Goal: Task Accomplishment & Management: Manage account settings

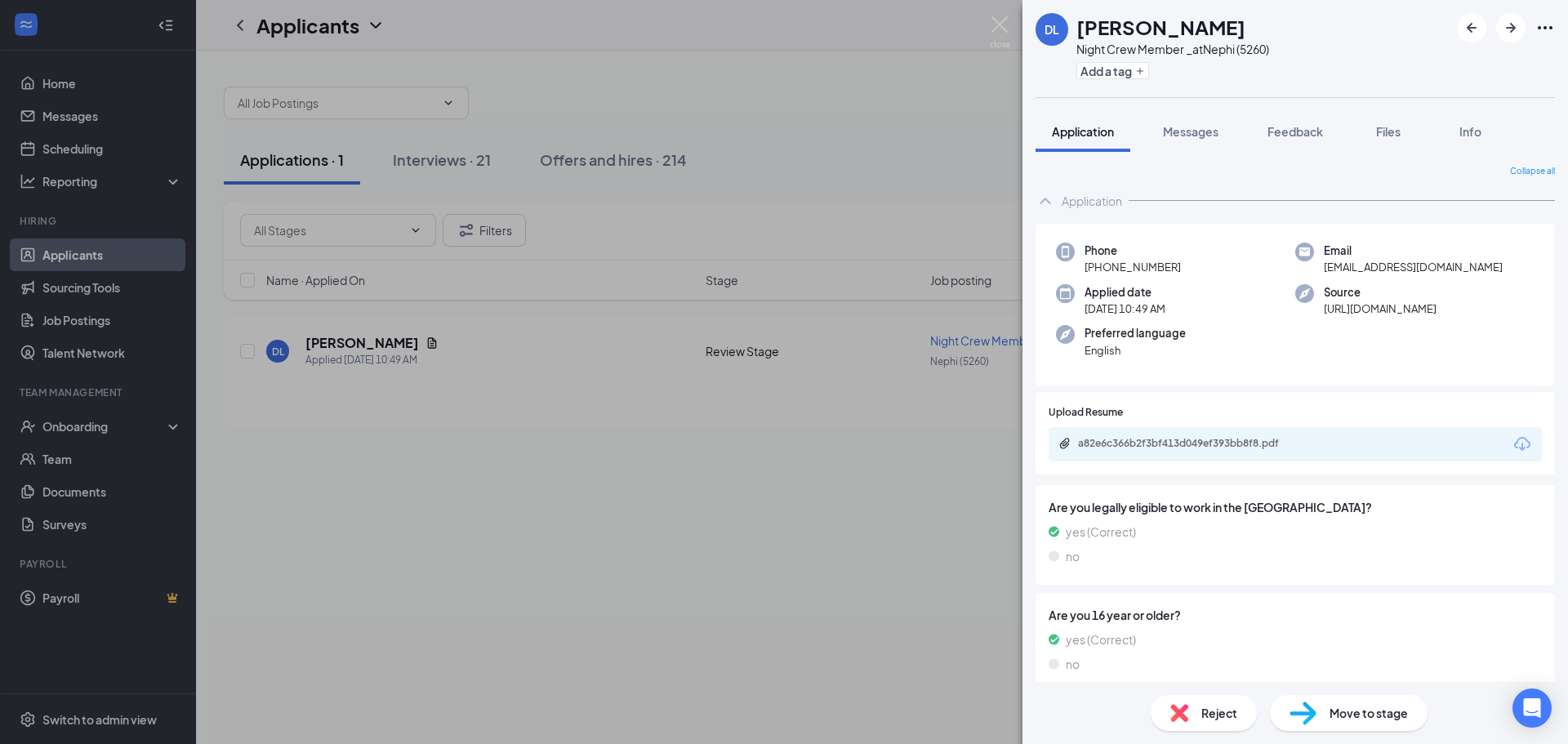
click at [1217, 698] on div "Reject" at bounding box center [1204, 713] width 106 height 36
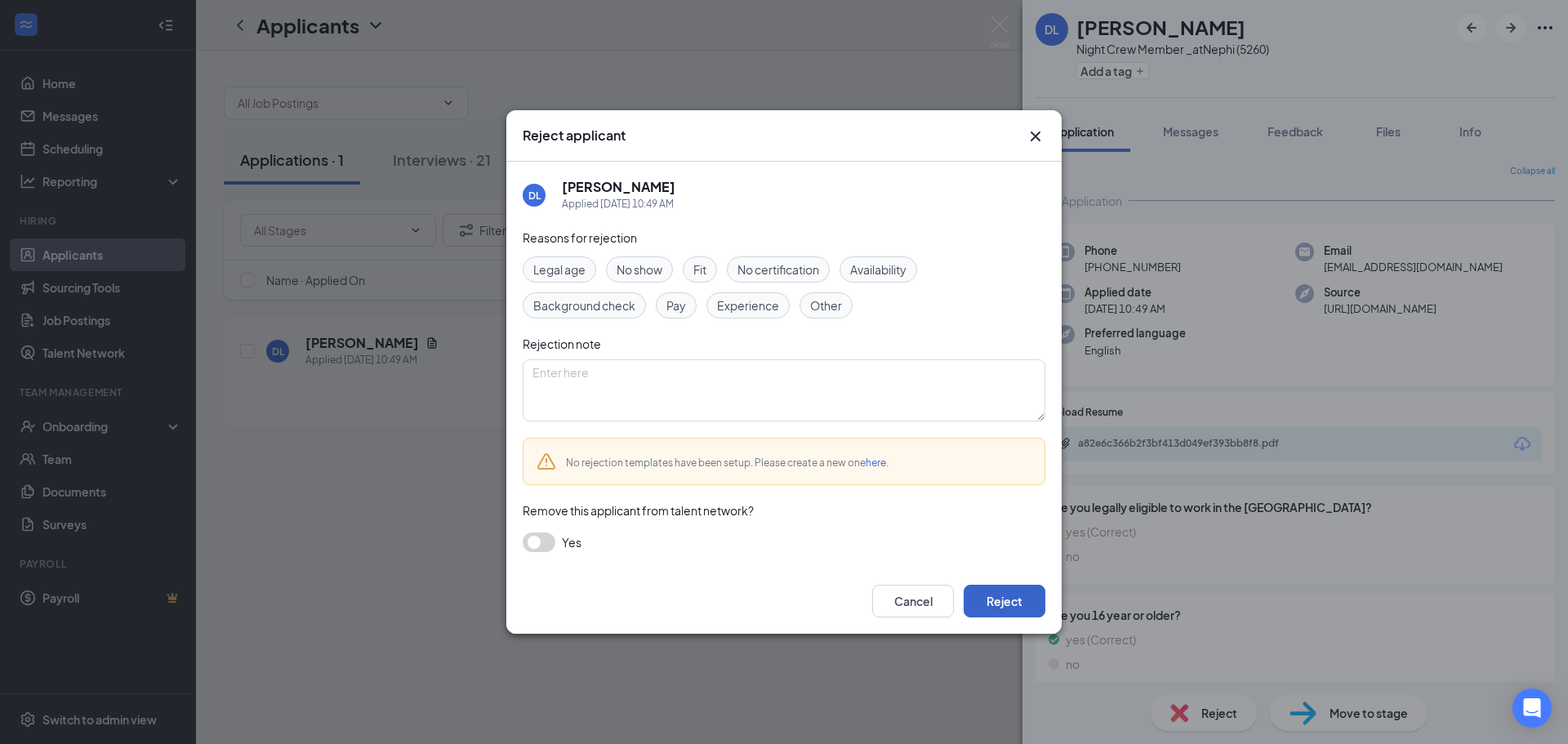
click at [1031, 595] on button "Reject" at bounding box center [1004, 600] width 82 height 32
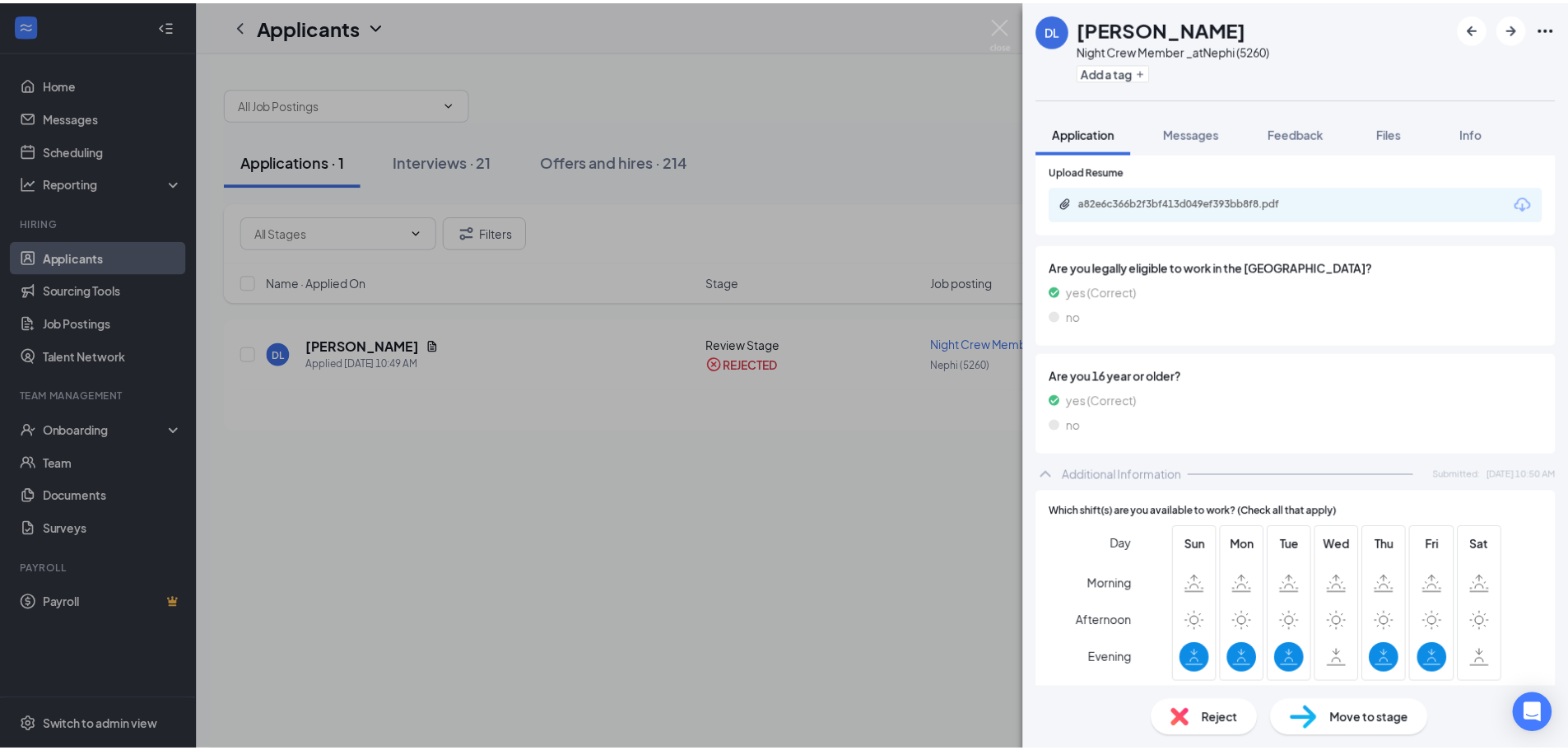
scroll to position [83, 0]
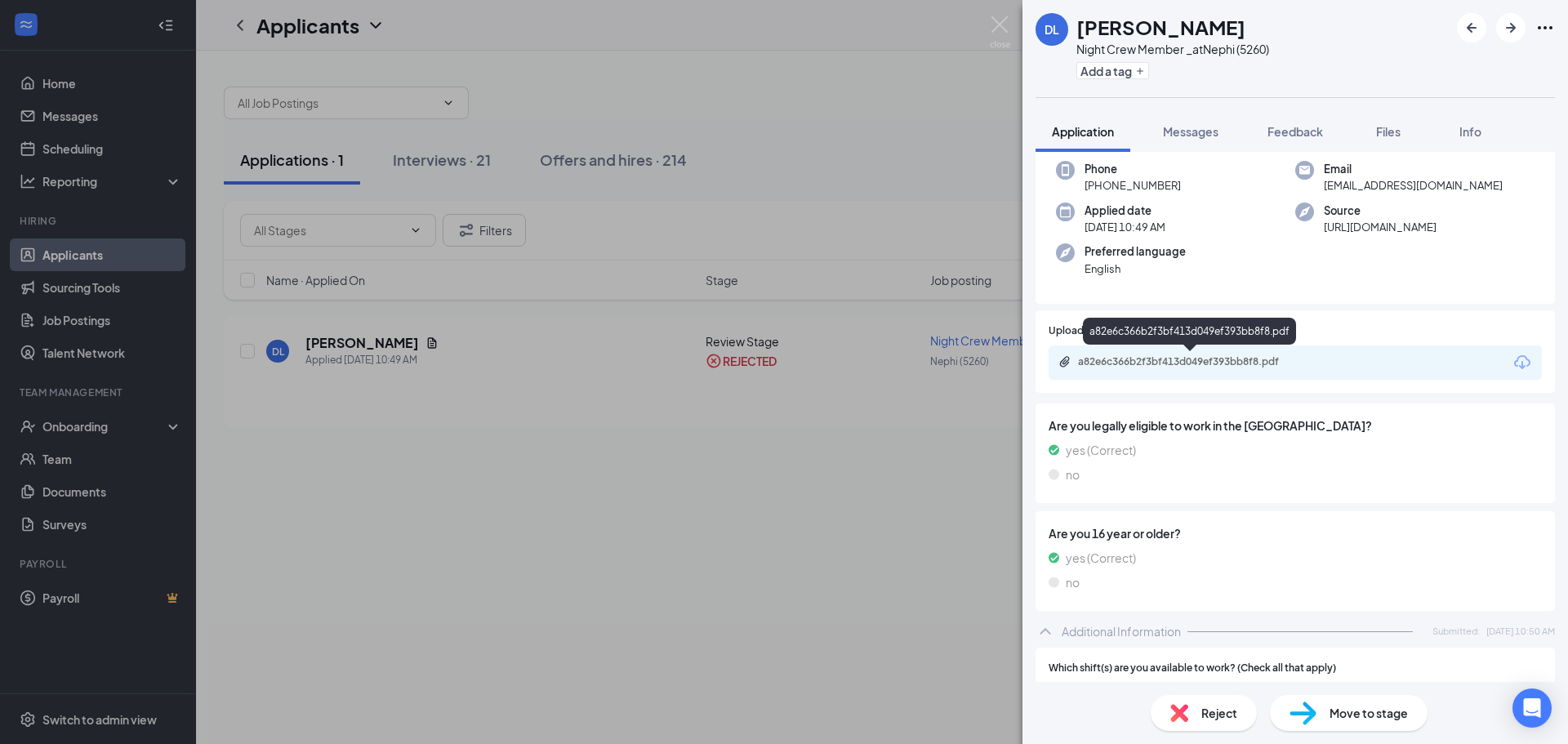
click at [1176, 364] on div "a82e6c366b2f3bf413d049ef393bb8f8.pdf" at bounding box center [1193, 361] width 229 height 13
click at [847, 653] on div "[PERSON_NAME] Night Crew Member _ at [GEOGRAPHIC_DATA] (5260) Add a tag Applica…" at bounding box center [784, 372] width 1568 height 744
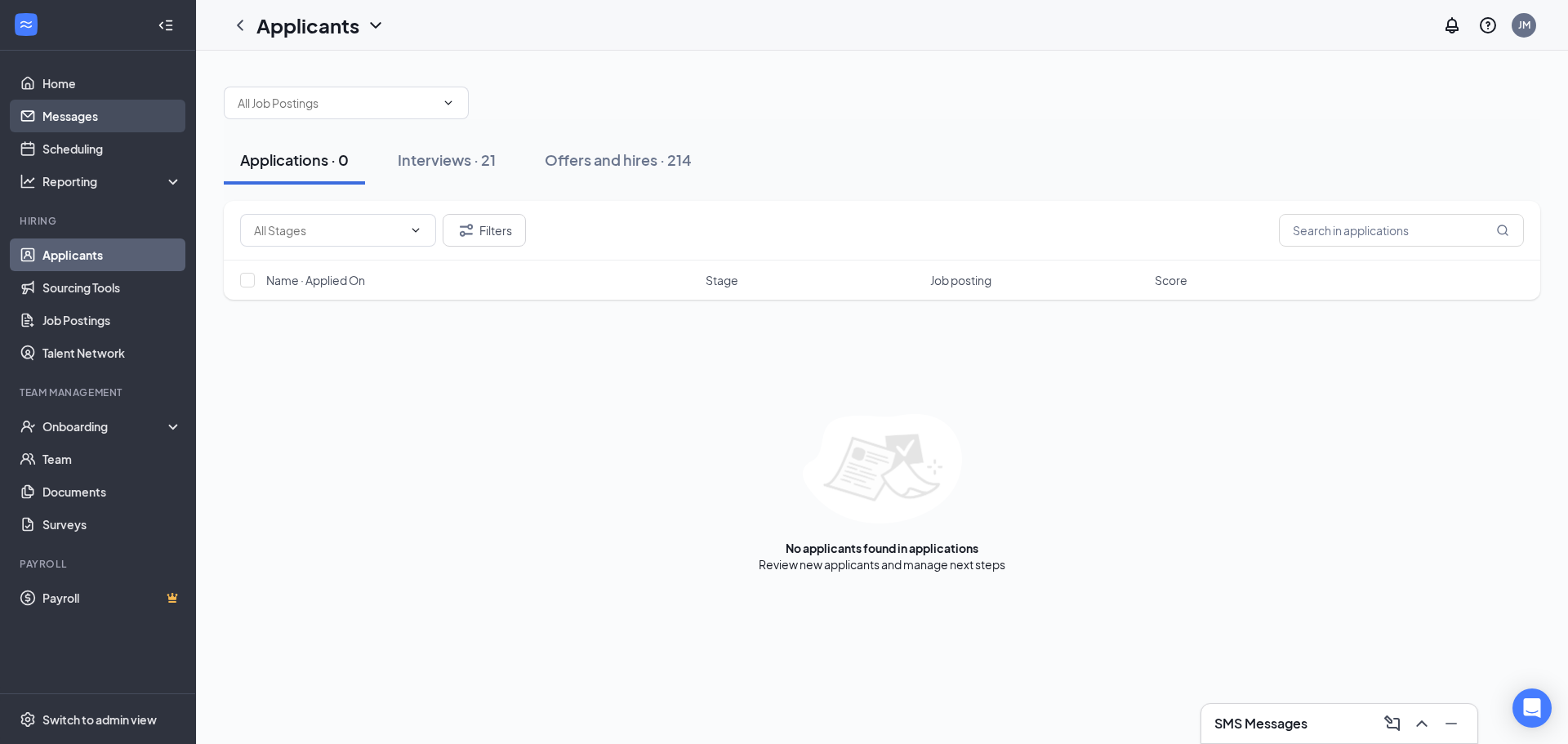
click at [65, 112] on link "Messages" at bounding box center [112, 115] width 139 height 32
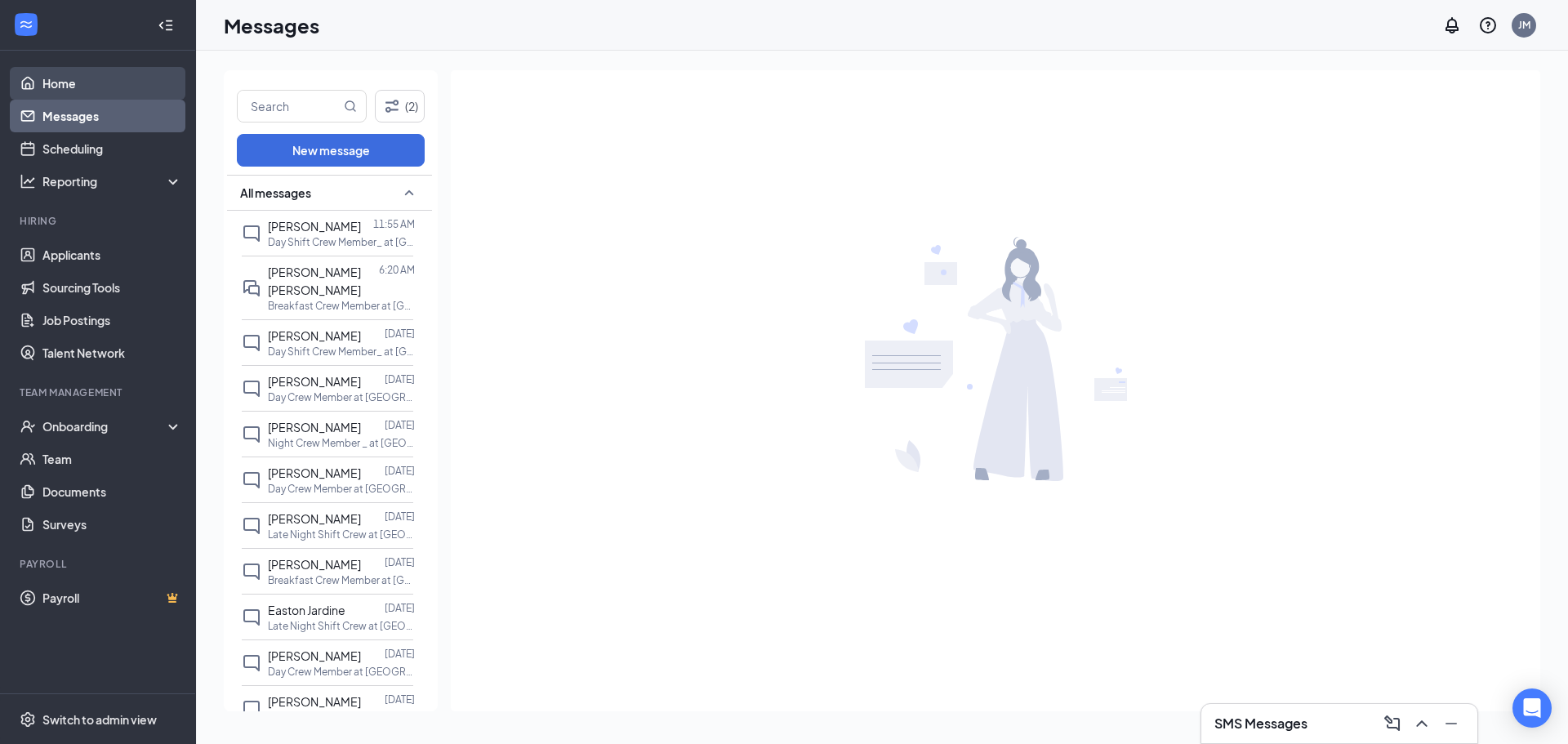
click at [84, 82] on link "Home" at bounding box center [112, 83] width 139 height 32
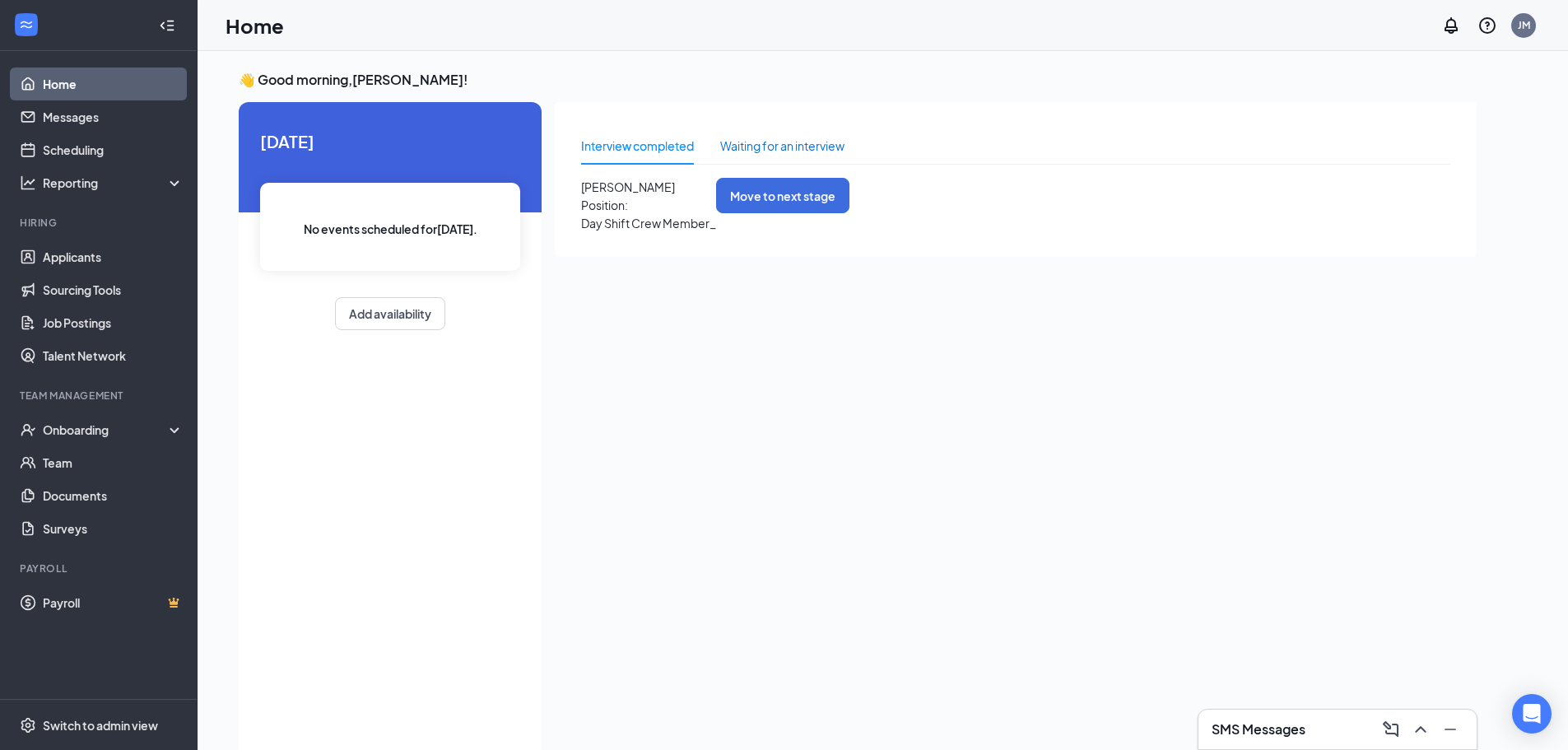
click at [753, 153] on div "Waiting for an interview" at bounding box center [783, 145] width 125 height 18
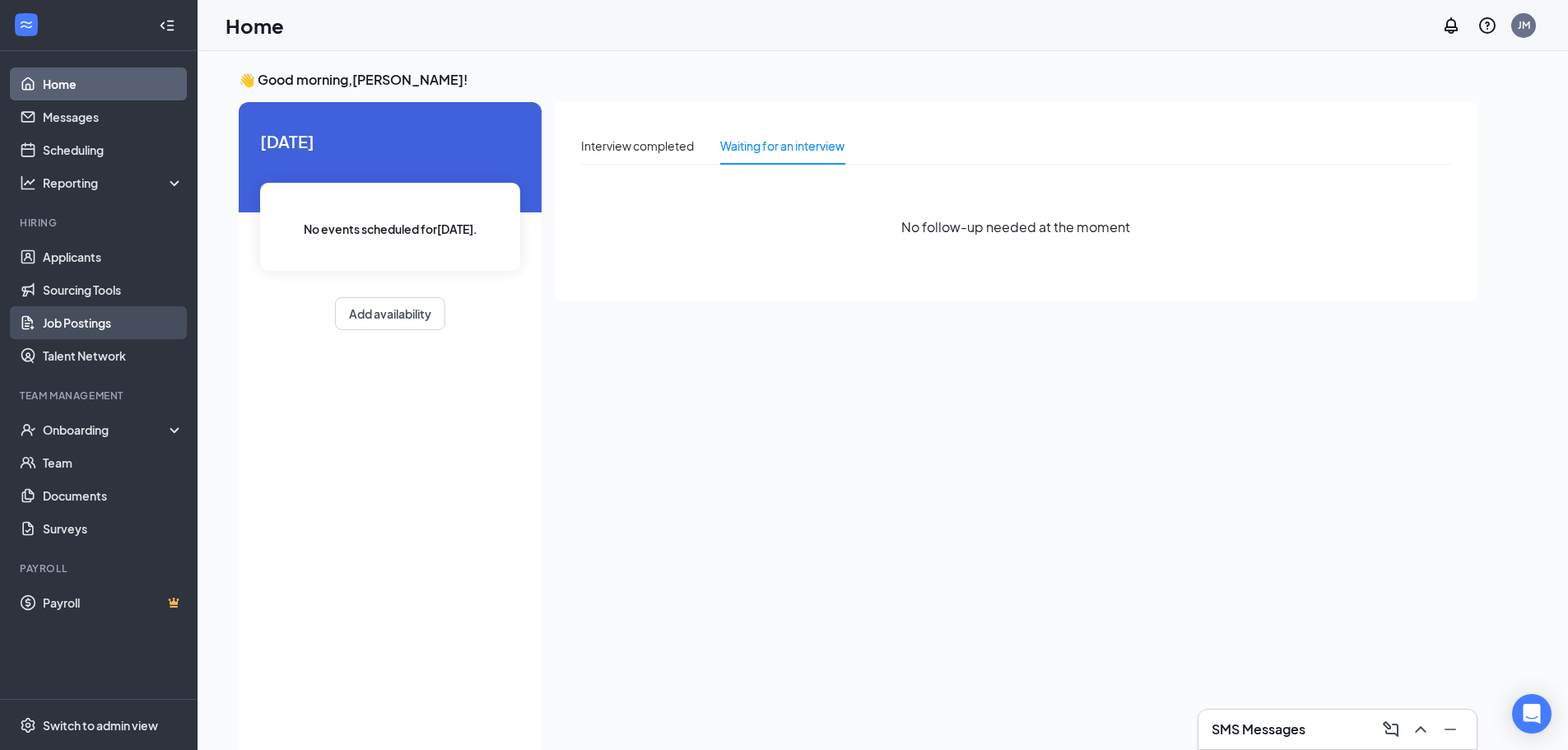
click at [92, 326] on link "Job Postings" at bounding box center [112, 322] width 140 height 33
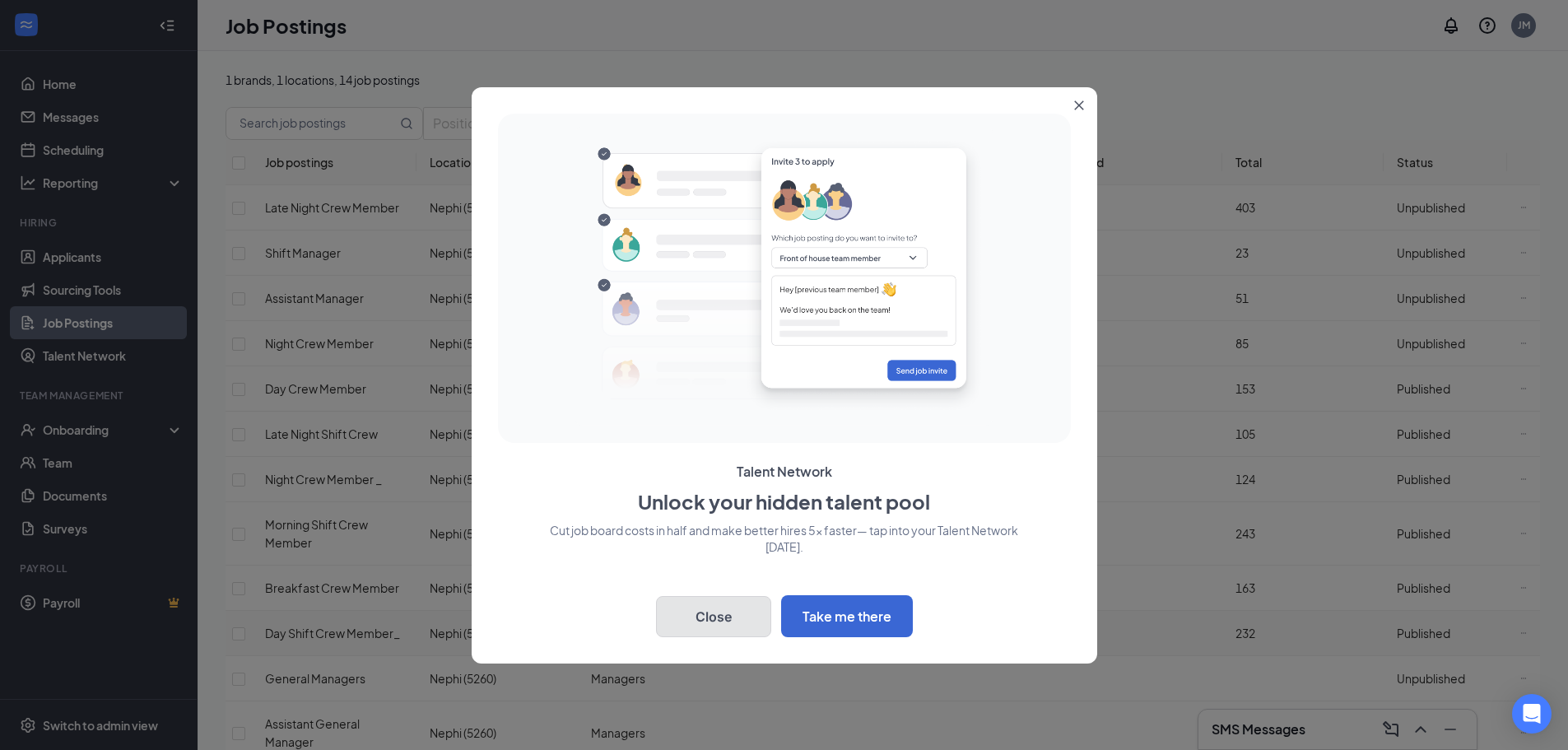
click at [745, 602] on button "Close" at bounding box center [714, 616] width 115 height 41
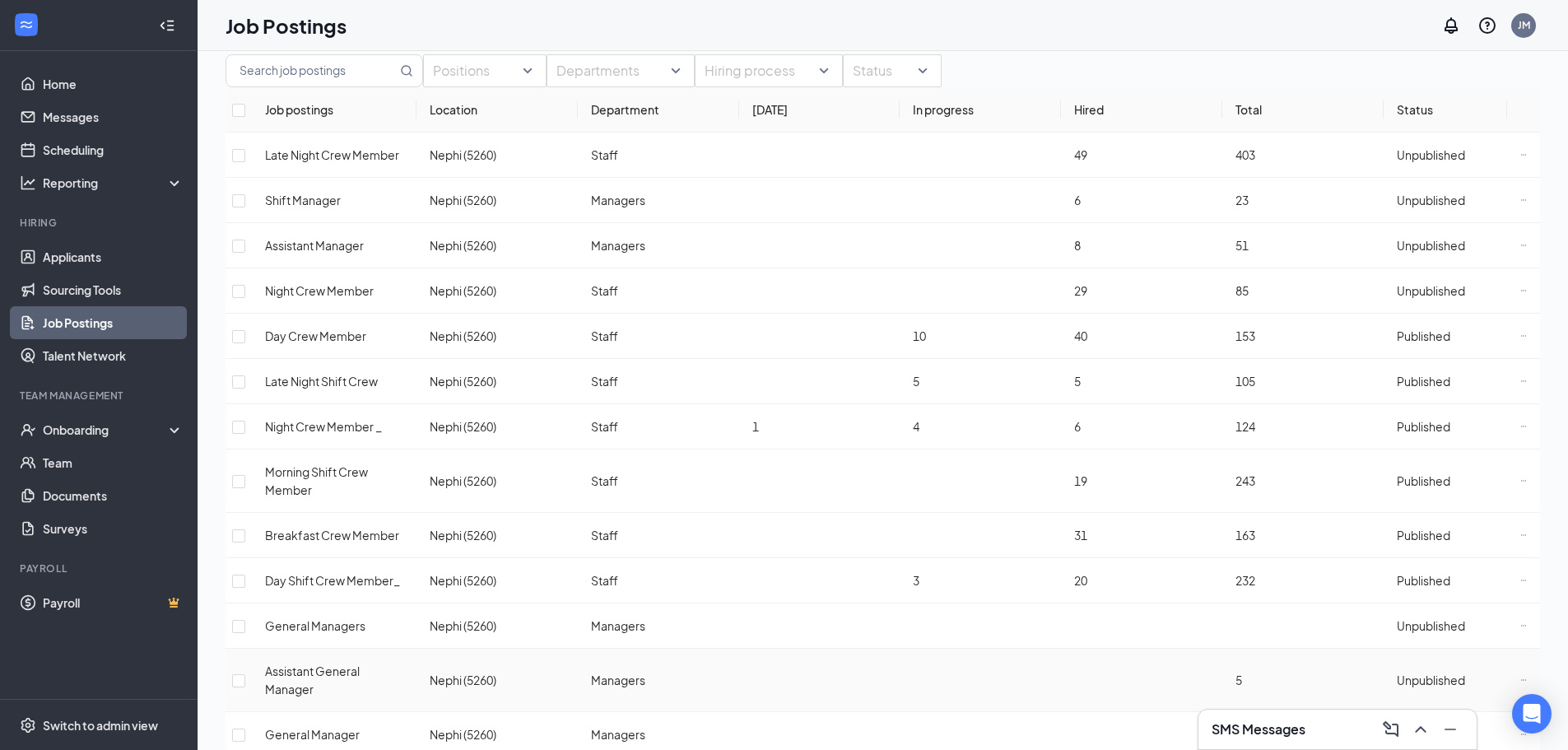
scroll to position [108, 0]
